Goal: Transaction & Acquisition: Purchase product/service

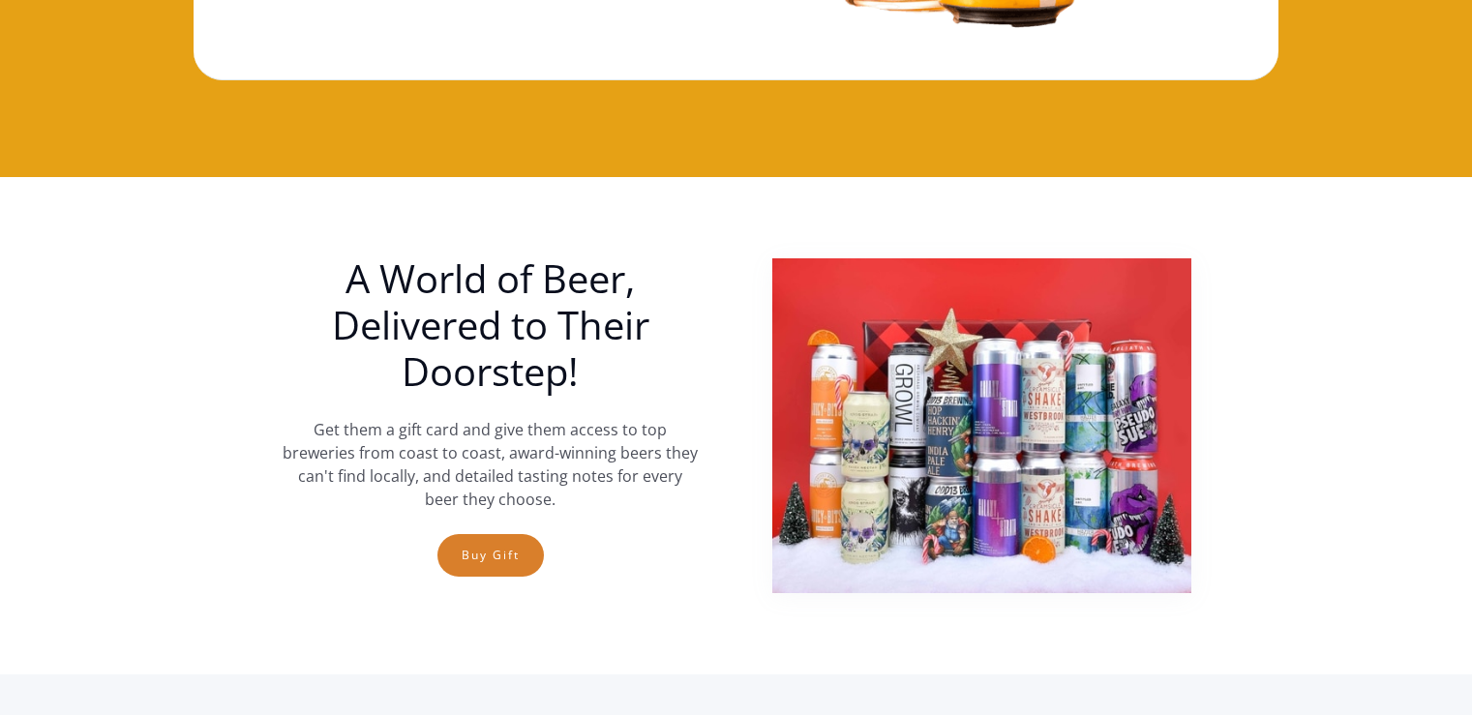
scroll to position [677, 0]
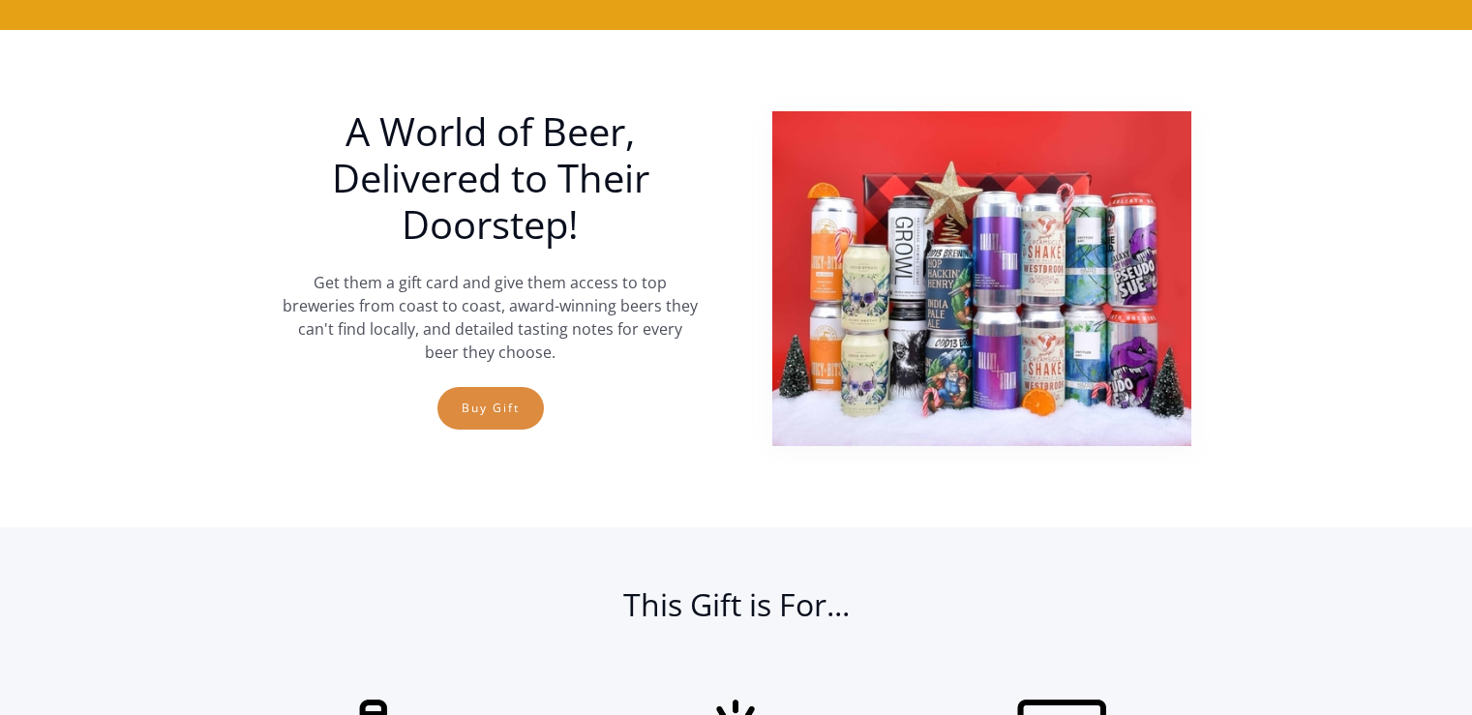
click at [494, 410] on link "Buy Gift" at bounding box center [490, 408] width 106 height 43
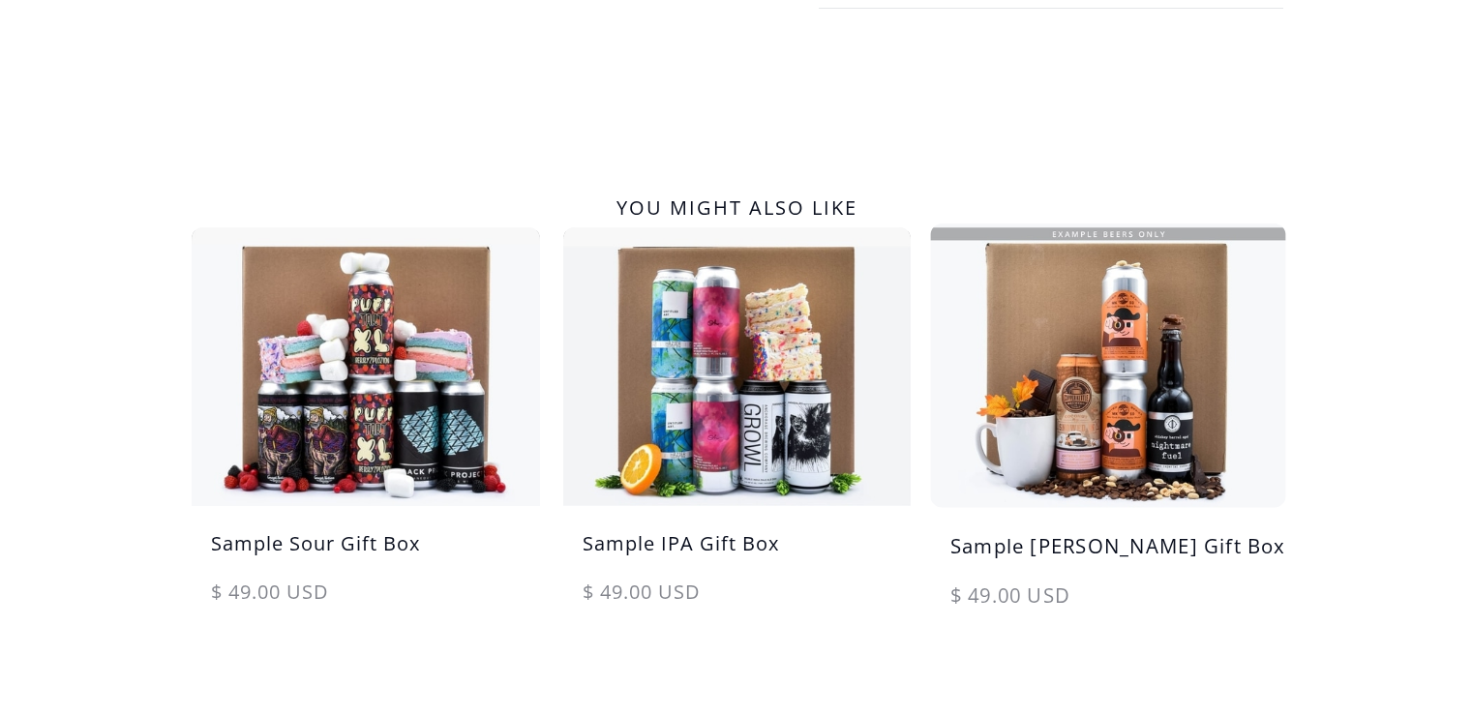
scroll to position [1064, 0]
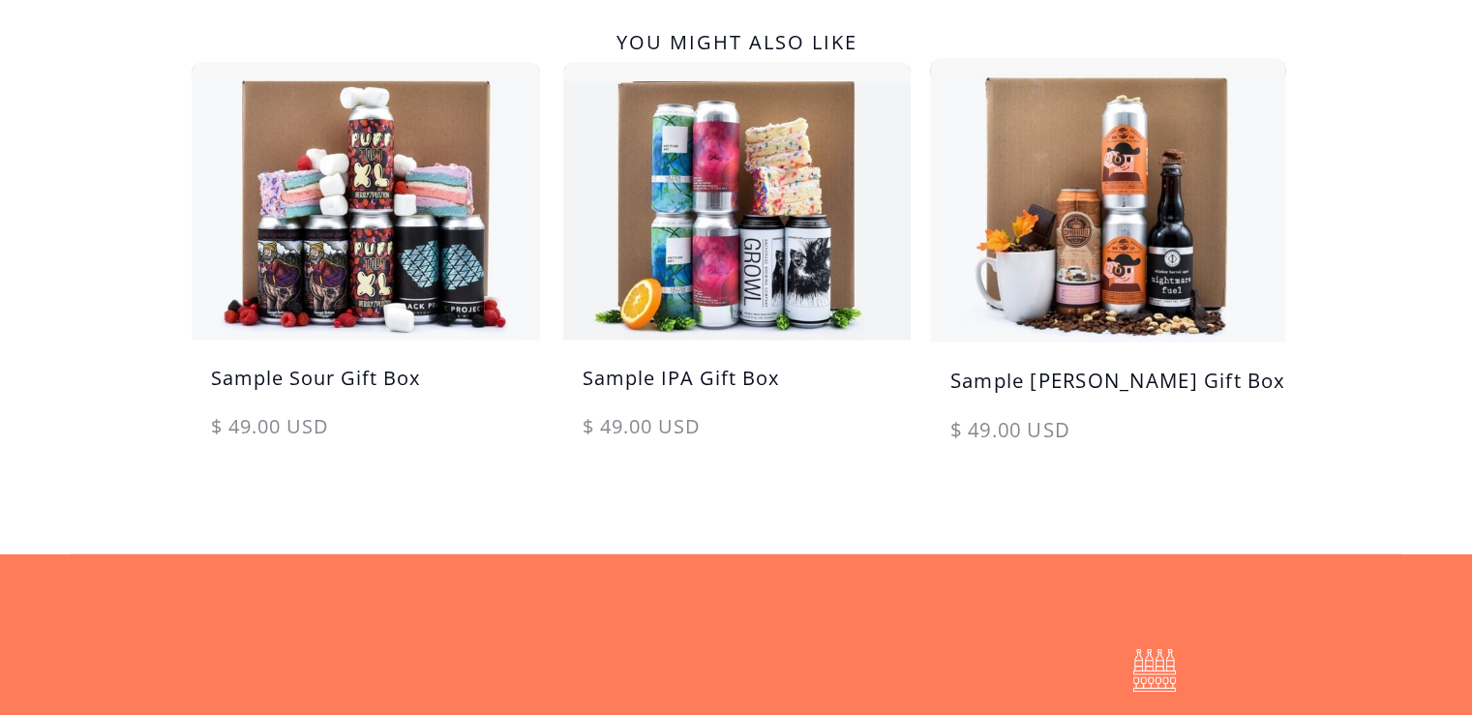
click at [1105, 404] on h5 "Sample [PERSON_NAME] Gift Box" at bounding box center [1108, 390] width 355 height 49
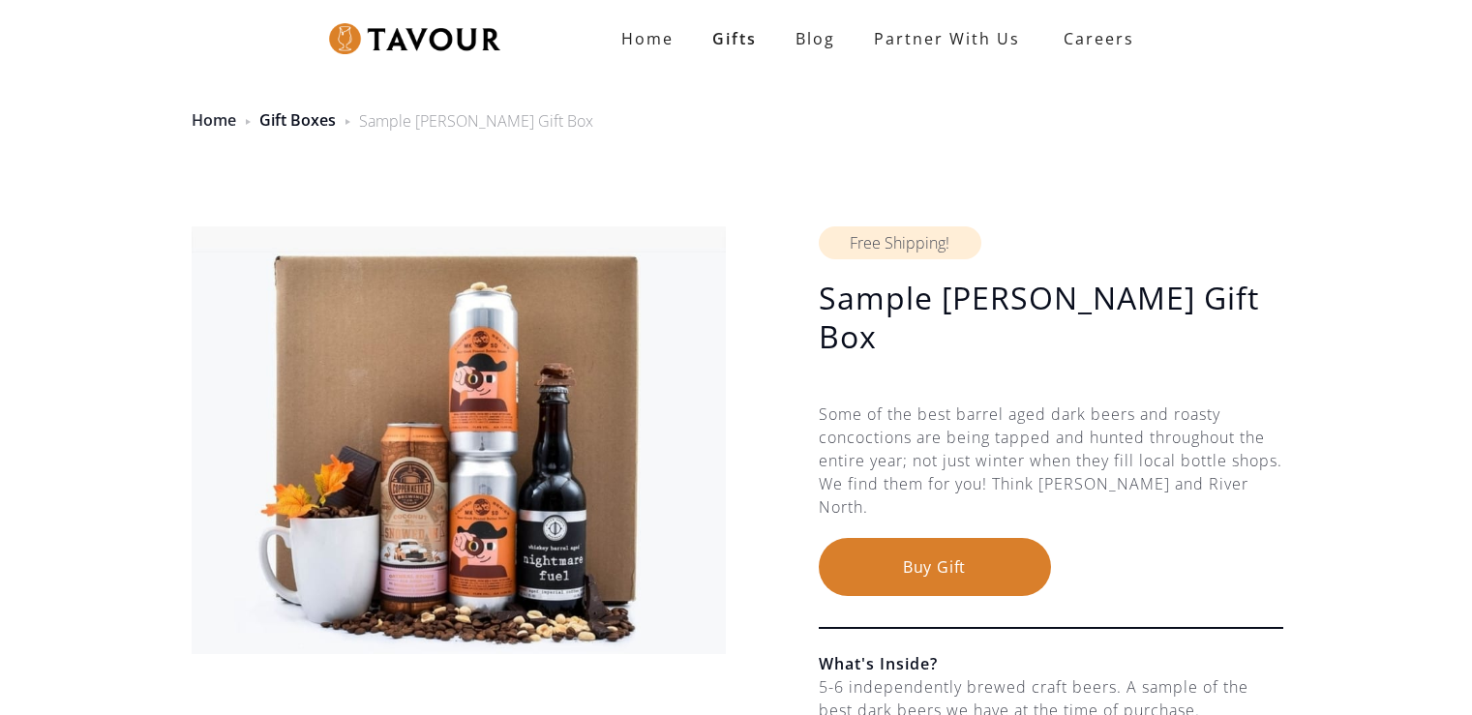
click at [219, 112] on link "Home" at bounding box center [214, 119] width 45 height 21
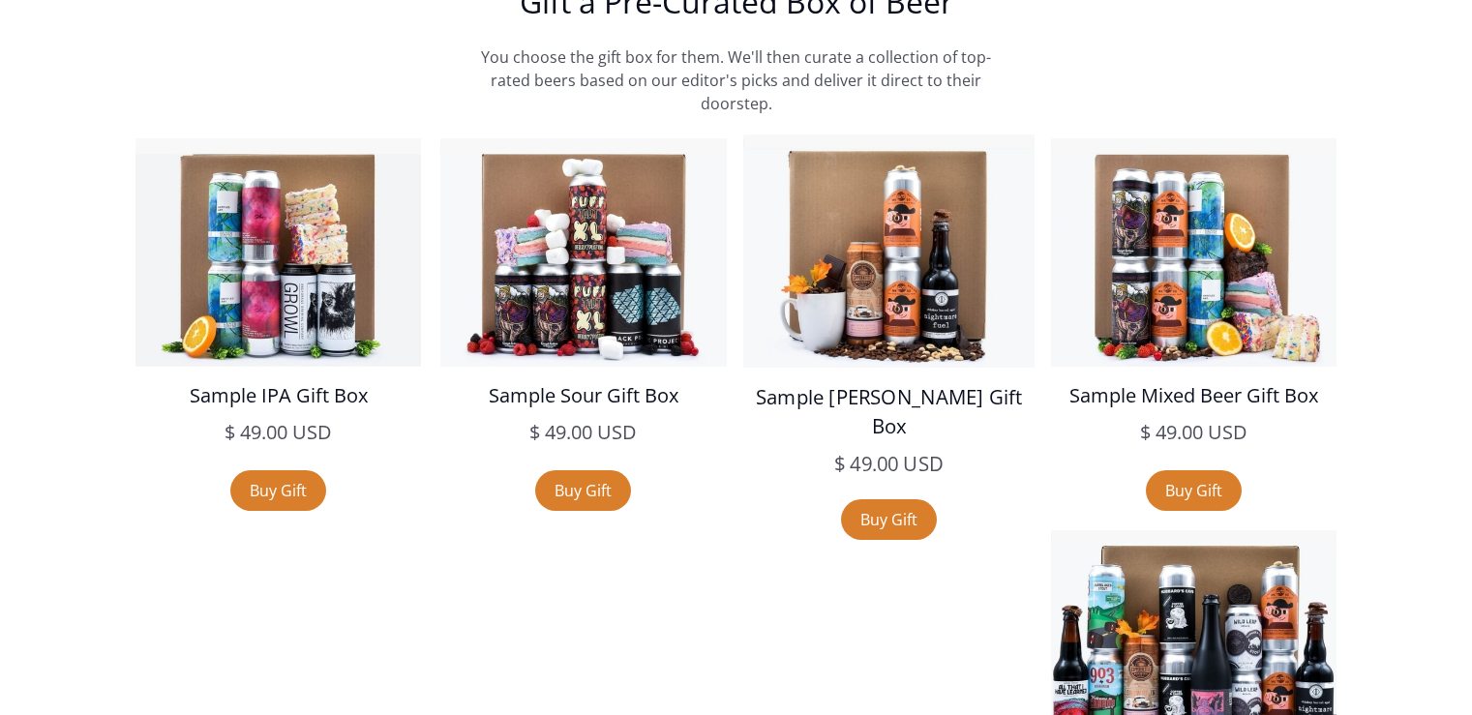
scroll to position [3484, 0]
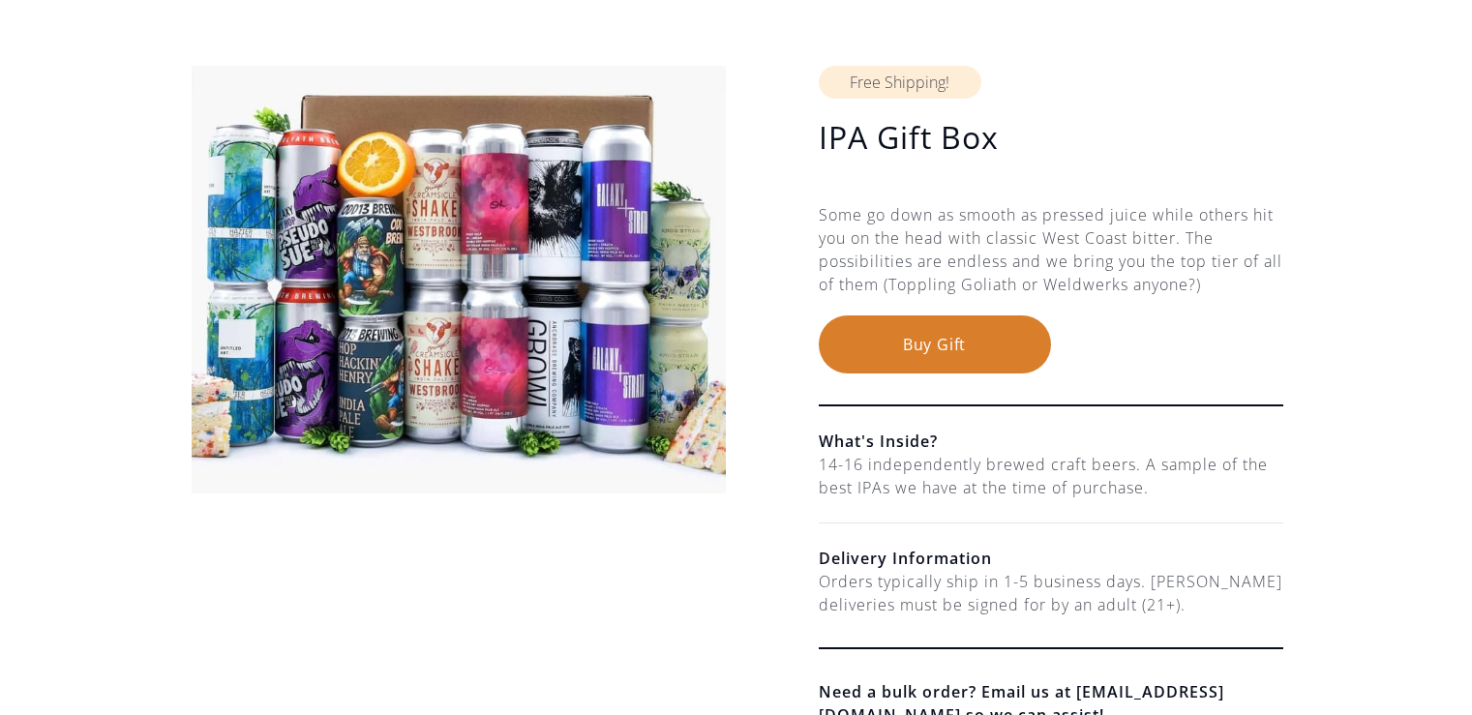
scroll to position [387, 0]
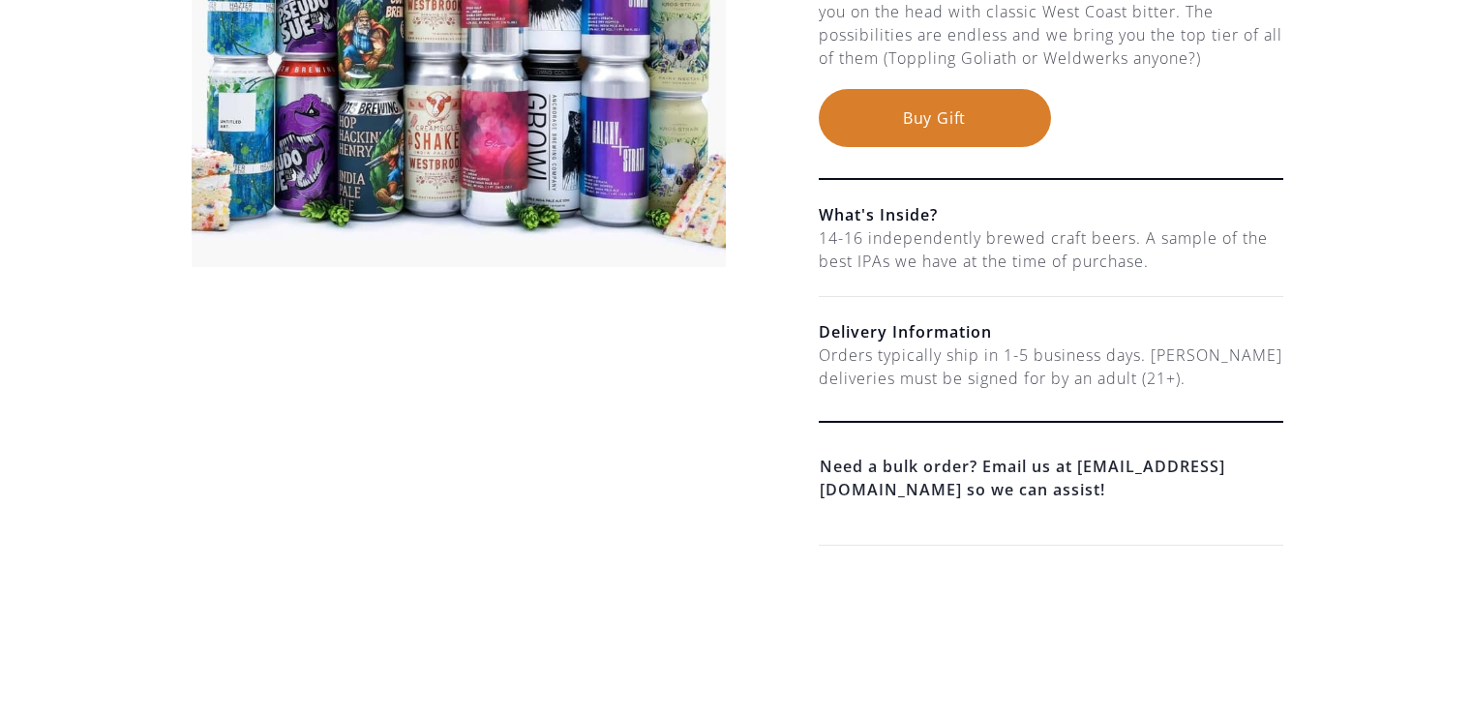
click at [909, 493] on h6 "Need a bulk order? Email us at [EMAIL_ADDRESS][DOMAIN_NAME] so we can assist!" at bounding box center [1051, 478] width 464 height 48
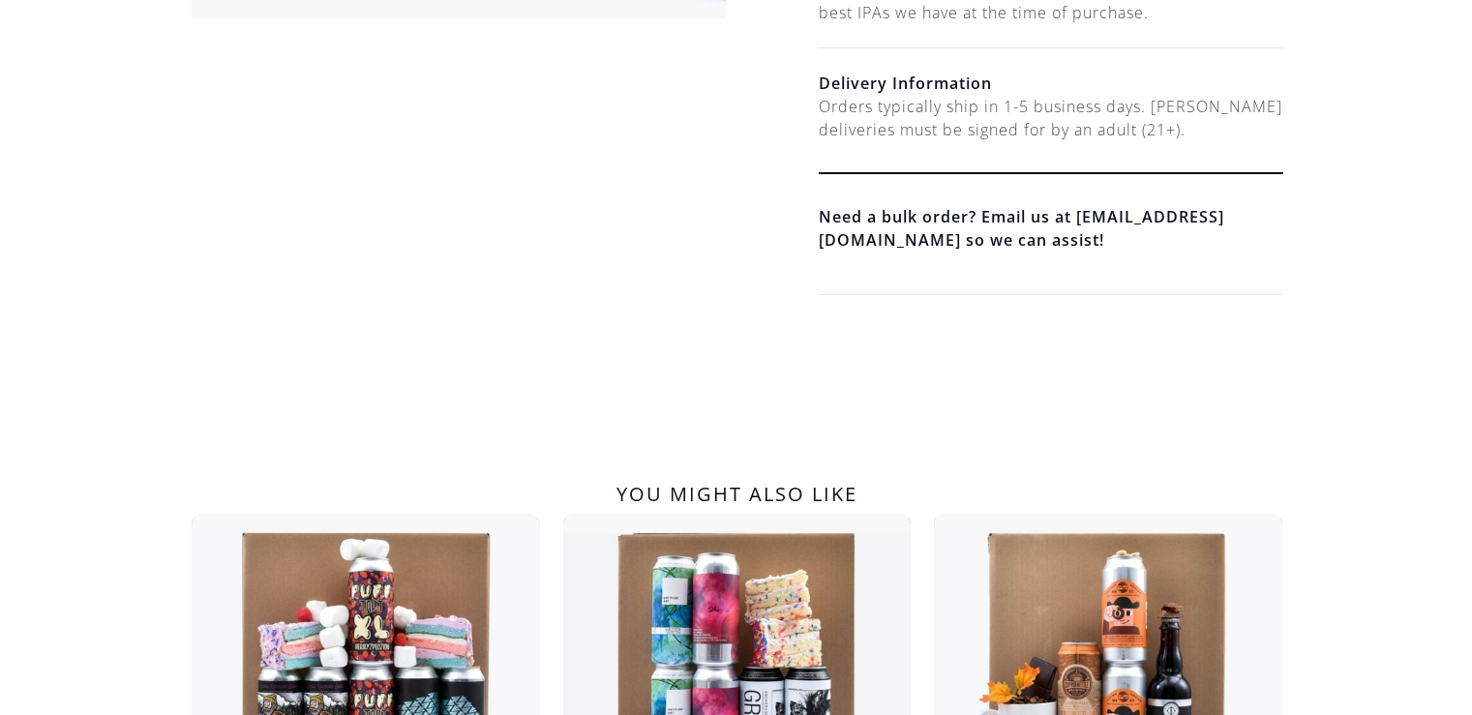
scroll to position [774, 0]
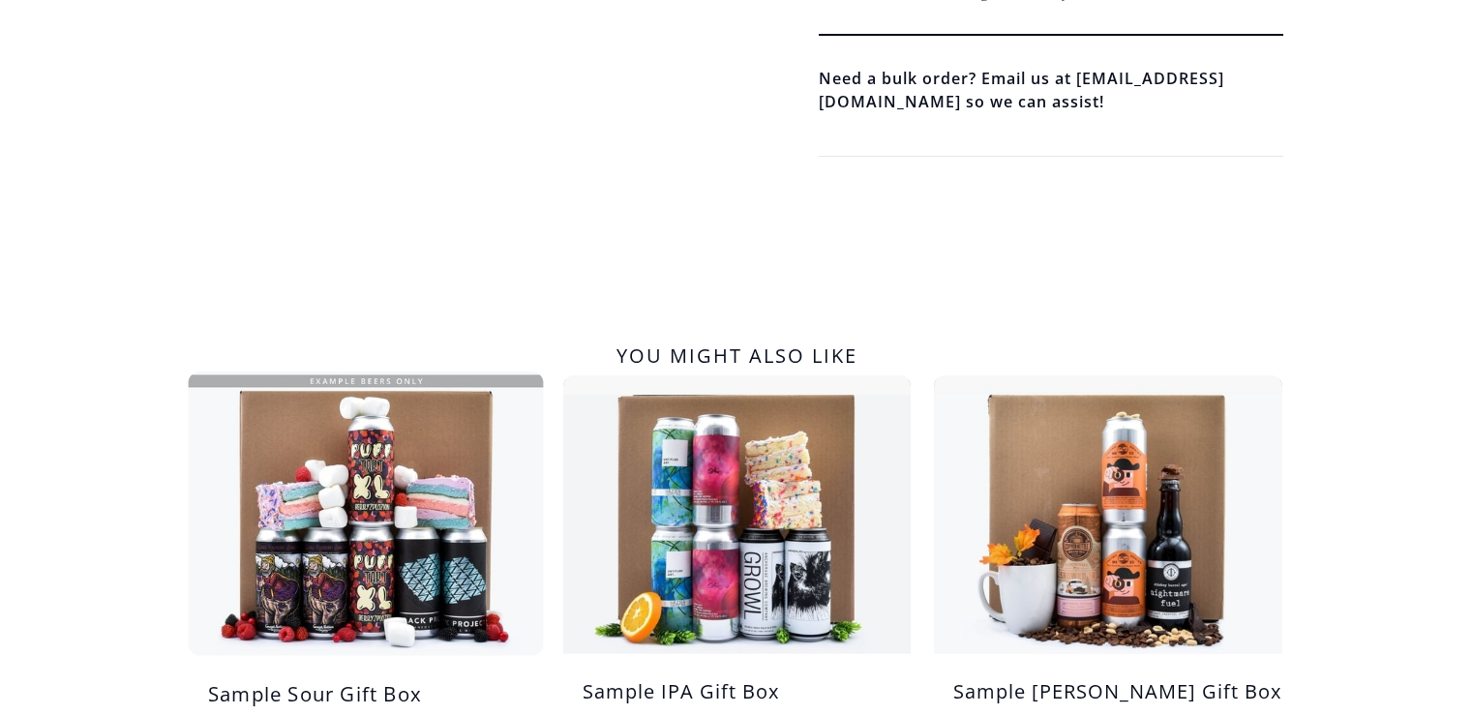
click at [294, 561] on img at bounding box center [365, 513] width 366 height 293
